Goal: Entertainment & Leisure: Consume media (video, audio)

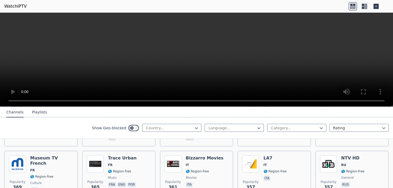
scroll to position [2671, 0]
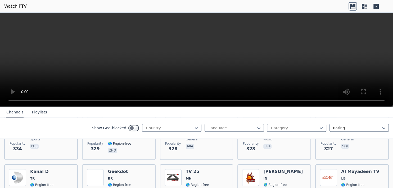
click at [38, 113] on button "Playlists" at bounding box center [39, 113] width 15 height 10
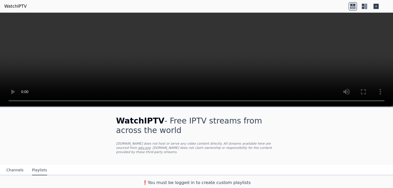
click at [8, 167] on button "Channels" at bounding box center [14, 171] width 17 height 10
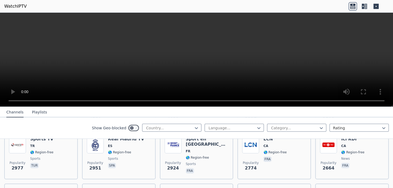
scroll to position [166, 0]
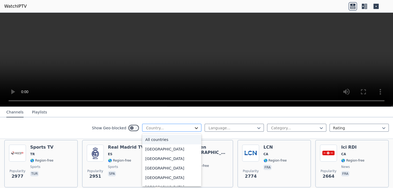
click at [195, 129] on icon at bounding box center [196, 128] width 3 height 2
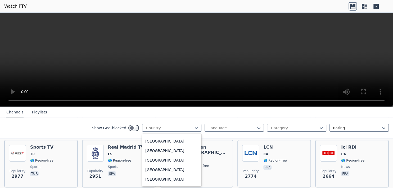
scroll to position [143, 0]
click at [151, 160] on div "[GEOGRAPHIC_DATA]" at bounding box center [171, 159] width 59 height 10
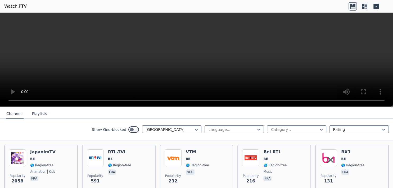
scroll to position [57, 0]
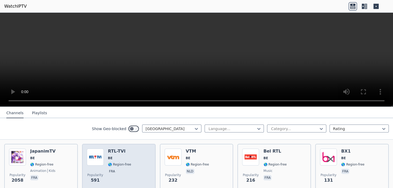
click at [121, 156] on span "BE" at bounding box center [119, 158] width 23 height 4
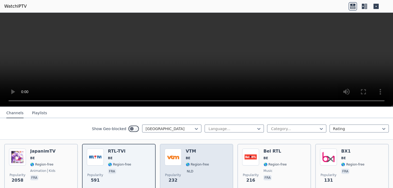
click at [197, 156] on span "BE" at bounding box center [197, 158] width 23 height 4
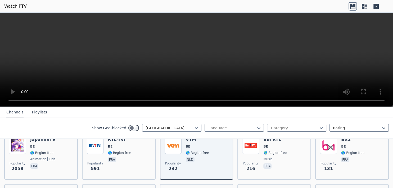
scroll to position [77, 0]
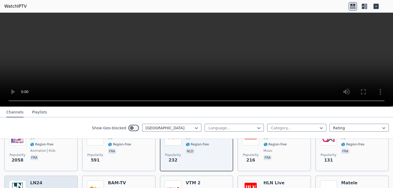
click at [50, 188] on span "BE" at bounding box center [41, 190] width 23 height 4
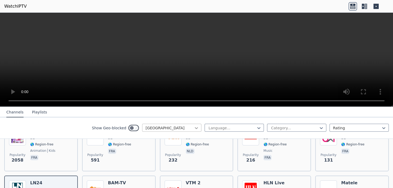
click at [194, 128] on icon at bounding box center [196, 128] width 5 height 5
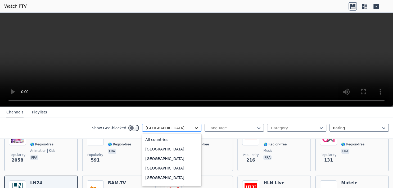
scroll to position [96, 0]
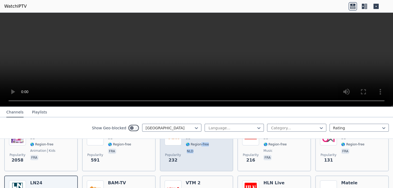
drag, startPoint x: 198, startPoint y: 141, endPoint x: 199, endPoint y: 145, distance: 3.4
click at [199, 145] on span "🌎 Region-free" at bounding box center [197, 144] width 23 height 4
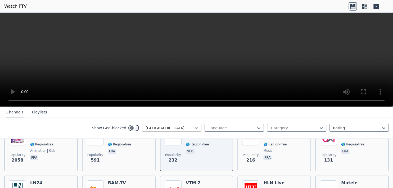
click at [194, 128] on icon at bounding box center [196, 128] width 5 height 5
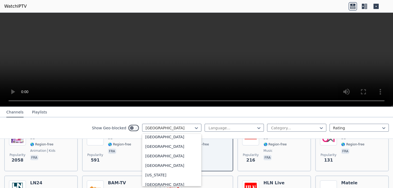
scroll to position [1421, 0]
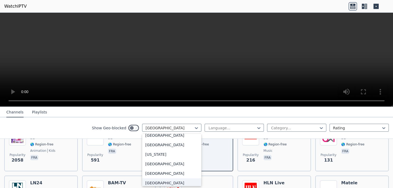
click at [150, 184] on div "[GEOGRAPHIC_DATA]" at bounding box center [171, 184] width 59 height 10
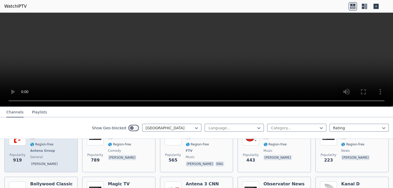
click at [39, 155] on div "Antena 1 RO 🌎 Region-free Antena Group general [PERSON_NAME]" at bounding box center [45, 148] width 30 height 39
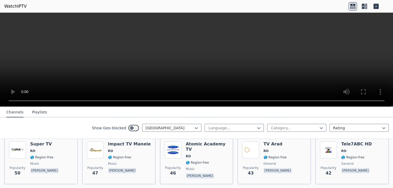
scroll to position [277, 0]
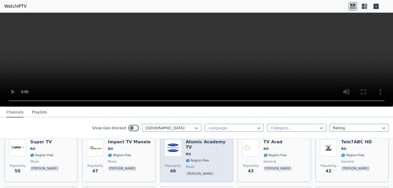
click at [203, 165] on span "music" at bounding box center [207, 167] width 43 height 4
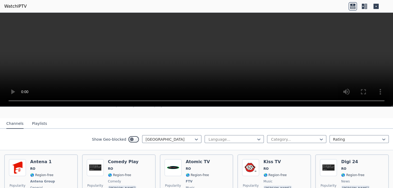
scroll to position [0, 0]
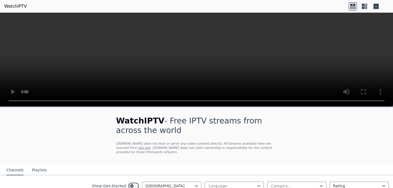
click at [10, 6] on link "WatchIPTV" at bounding box center [15, 6] width 23 height 6
click at [151, 146] on link "iptv-org" at bounding box center [144, 148] width 12 height 4
